Goal: Information Seeking & Learning: Learn about a topic

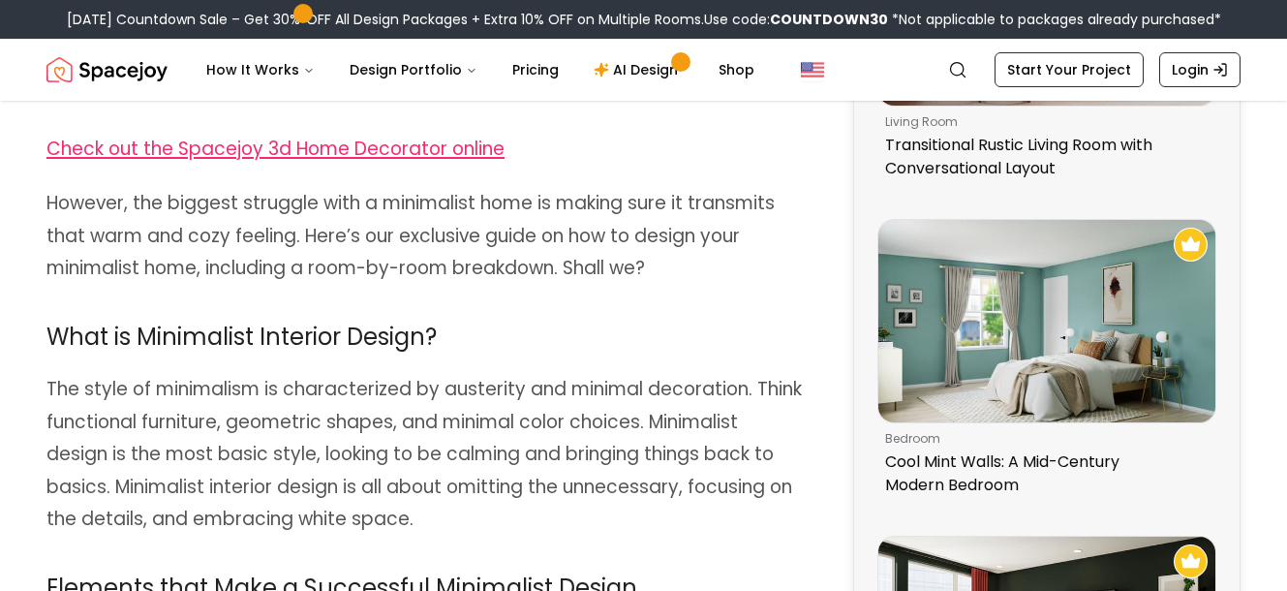
scroll to position [959, 0]
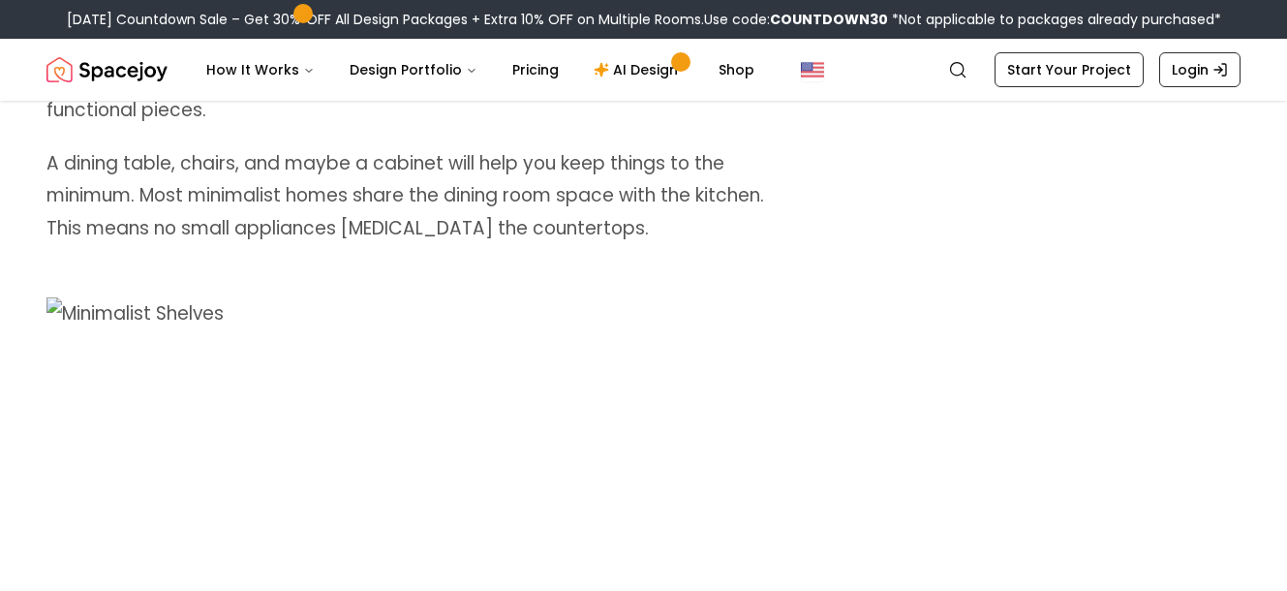
scroll to position [5354, 27]
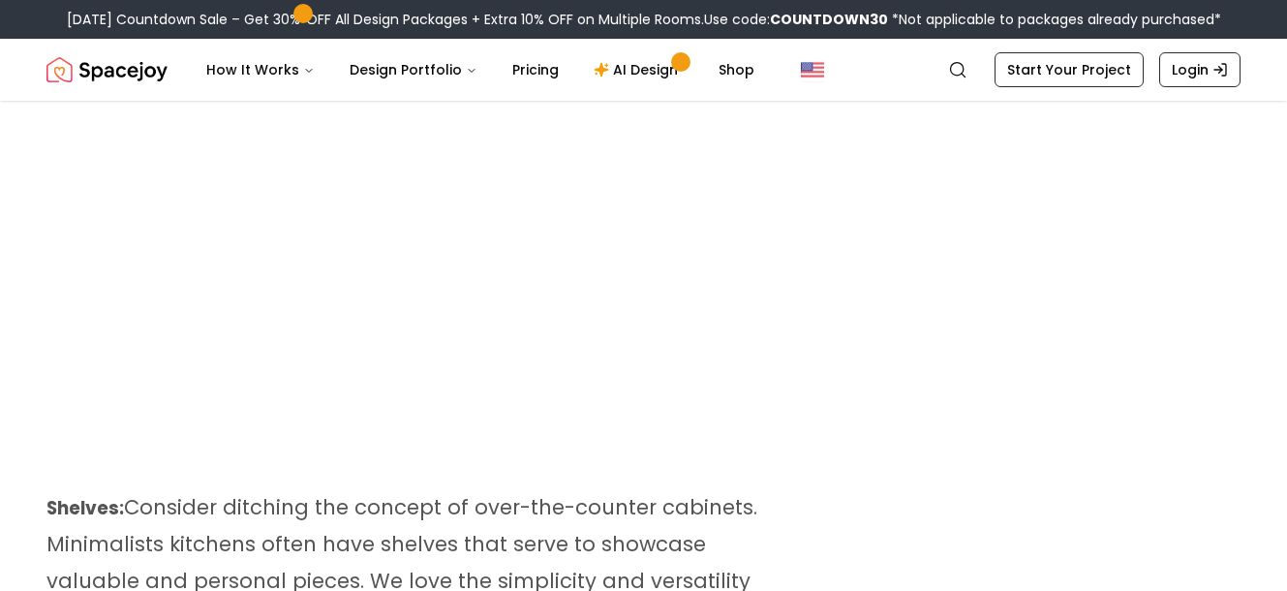
scroll to position [5938, 27]
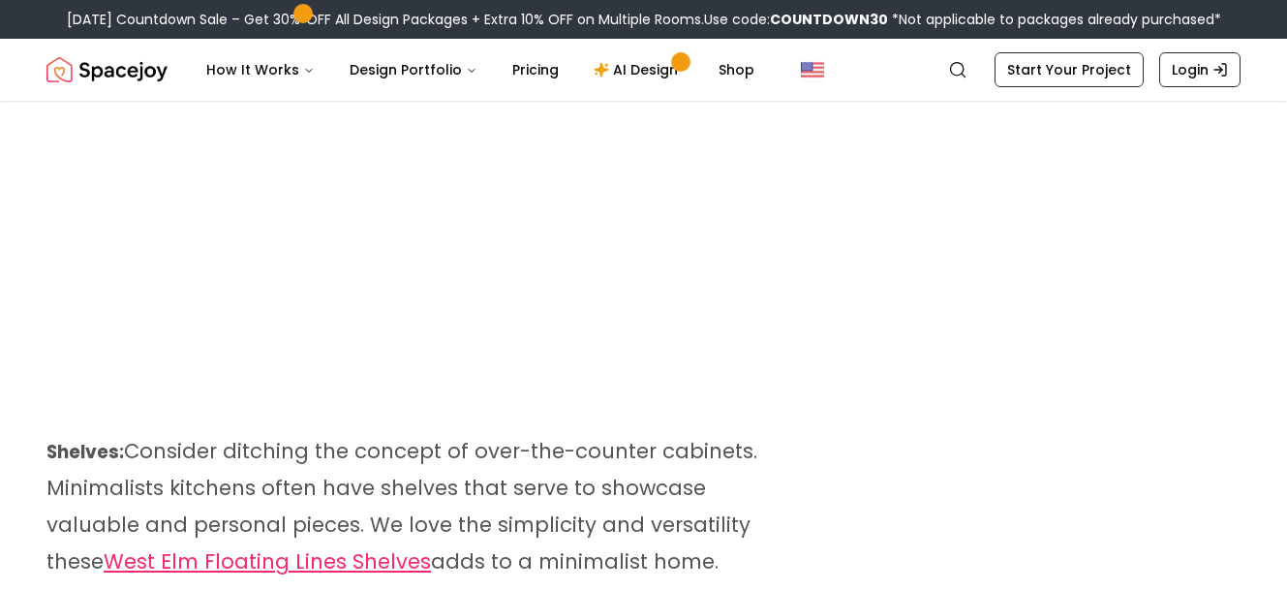
scroll to position [5985, 27]
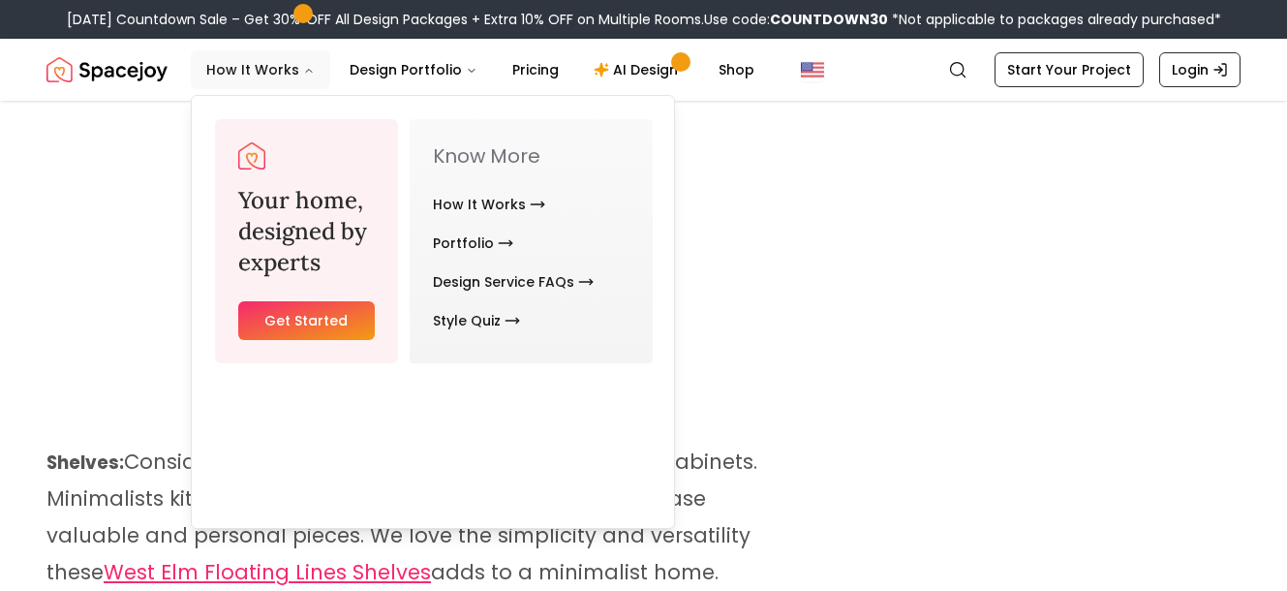
click at [315, 76] on icon "Main" at bounding box center [309, 71] width 12 height 12
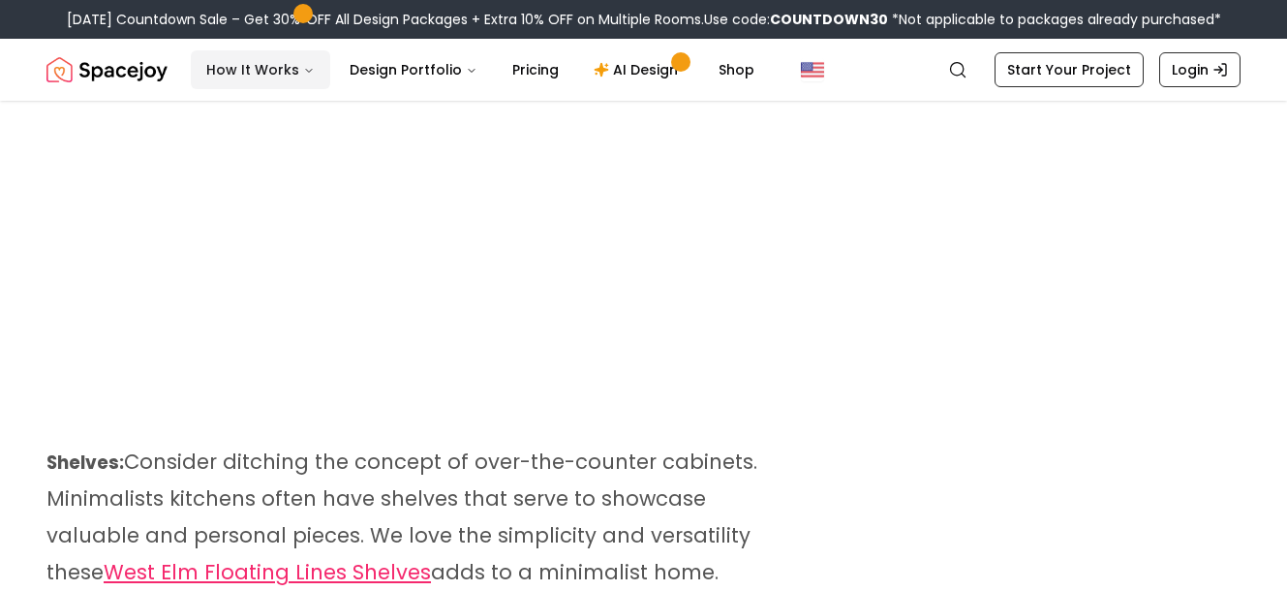
click at [312, 73] on icon "Main" at bounding box center [309, 71] width 6 height 3
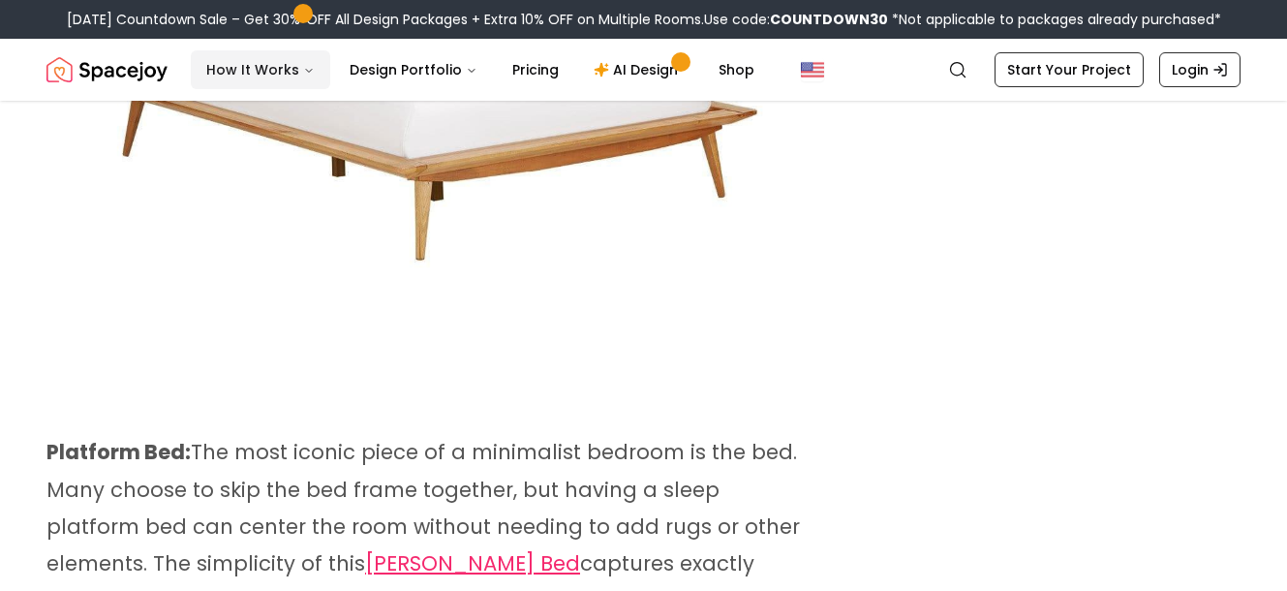
scroll to position [9381, 20]
drag, startPoint x: 147, startPoint y: 1, endPoint x: 817, endPoint y: 374, distance: 766.6
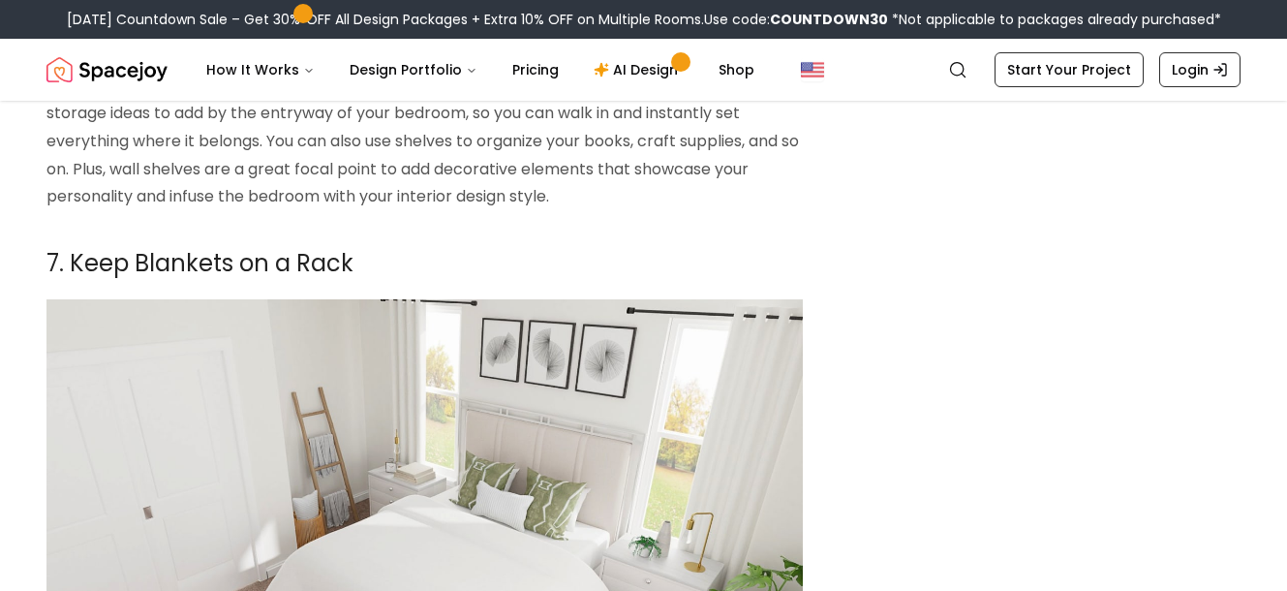
scroll to position [4729, 0]
drag, startPoint x: 0, startPoint y: 0, endPoint x: 1071, endPoint y: 412, distance: 1147.4
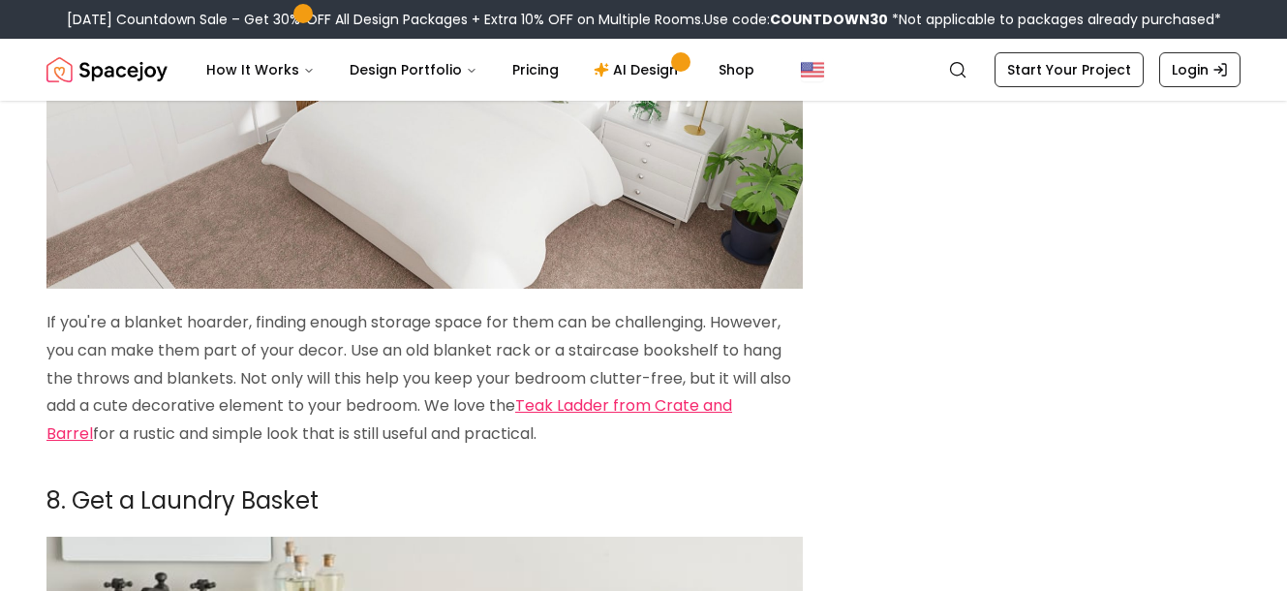
scroll to position [5166, 0]
drag, startPoint x: 1071, startPoint y: 412, endPoint x: 888, endPoint y: 524, distance: 214.2
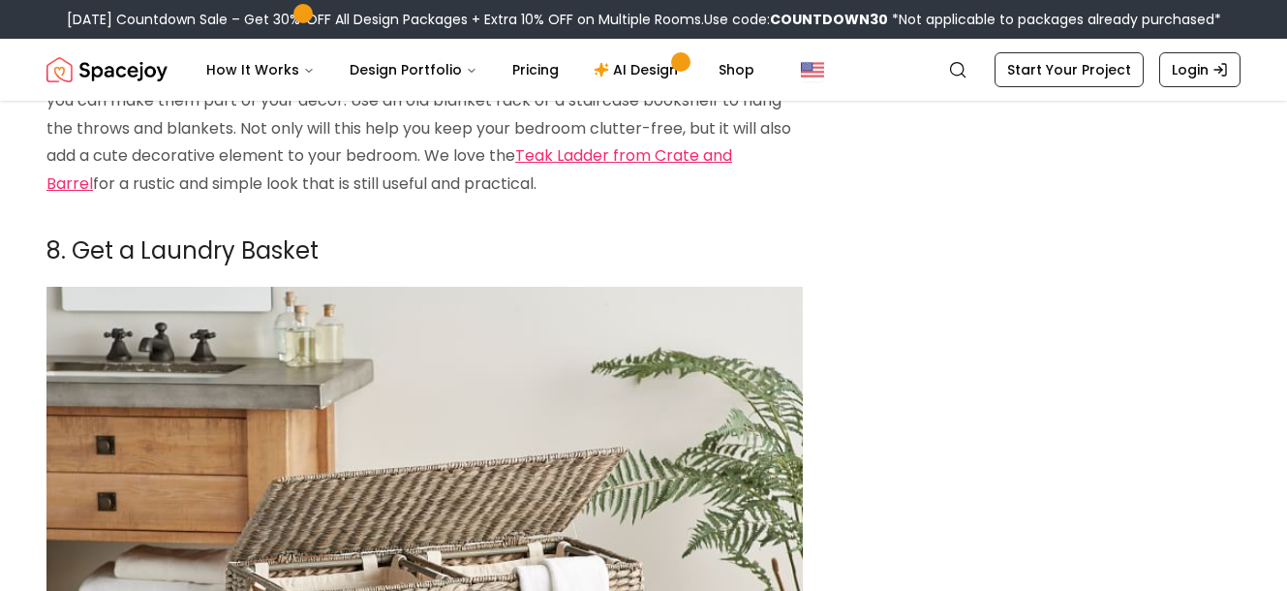
scroll to position [5417, 0]
